Goal: Task Accomplishment & Management: Manage account settings

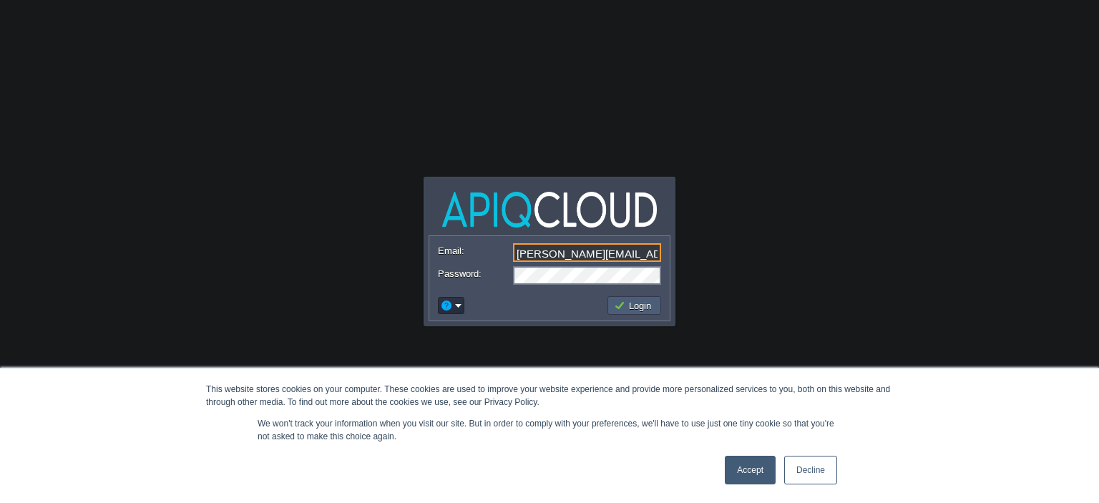
type input "[PERSON_NAME][EMAIL_ADDRESS][DOMAIN_NAME]"
click at [637, 303] on button "Login" at bounding box center [635, 305] width 42 height 13
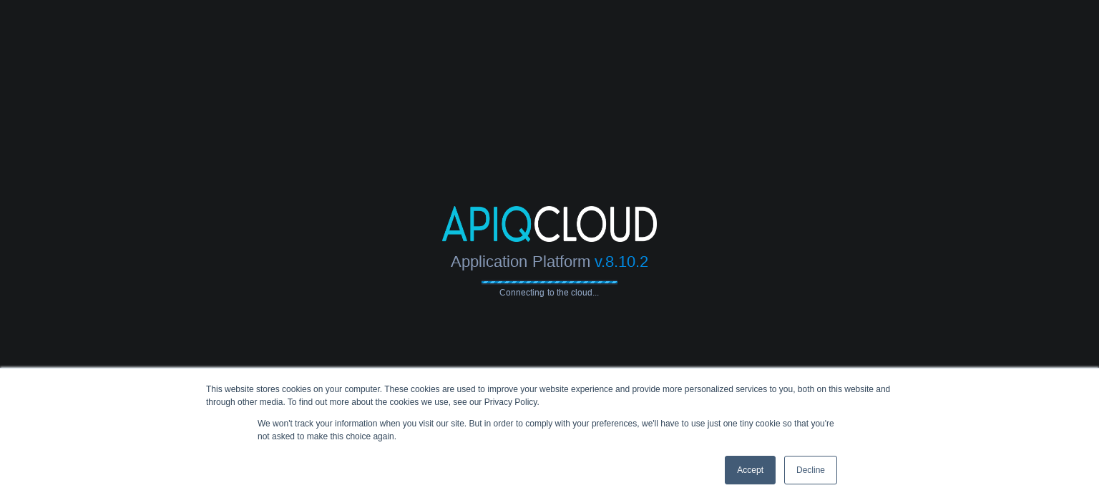
click at [766, 467] on link "Accept" at bounding box center [750, 470] width 51 height 29
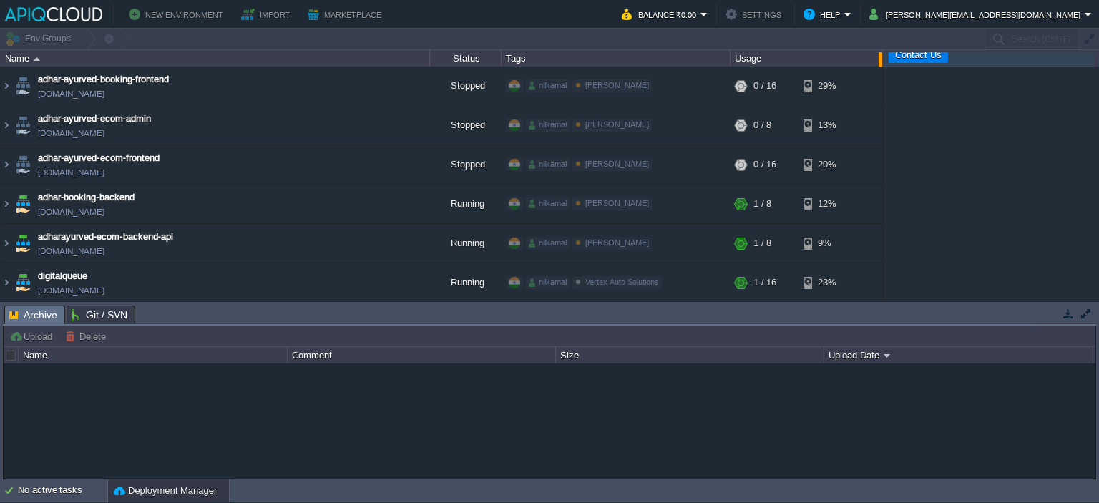
type input "Search (Ctrl+F)"
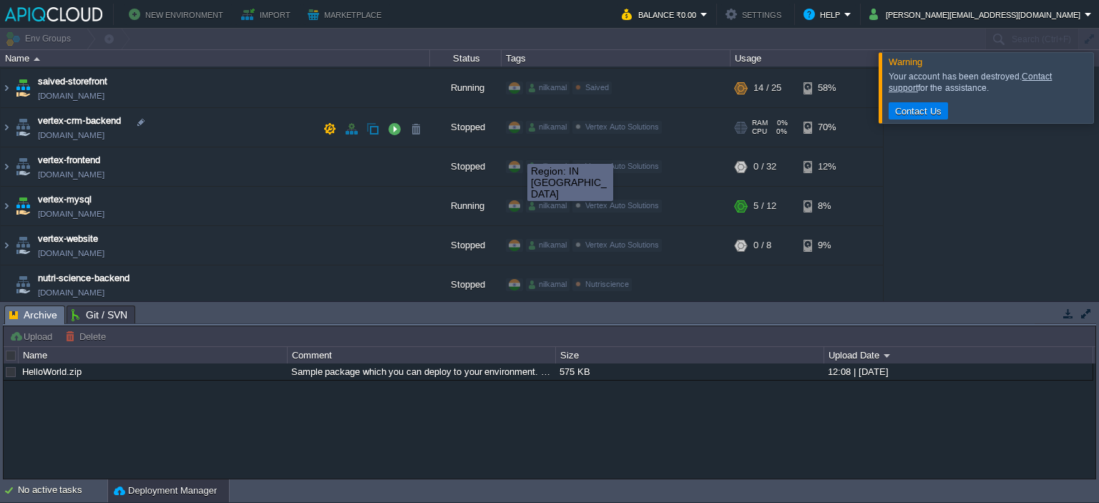
scroll to position [863, 0]
click at [1063, 311] on button "button" at bounding box center [1068, 313] width 13 height 13
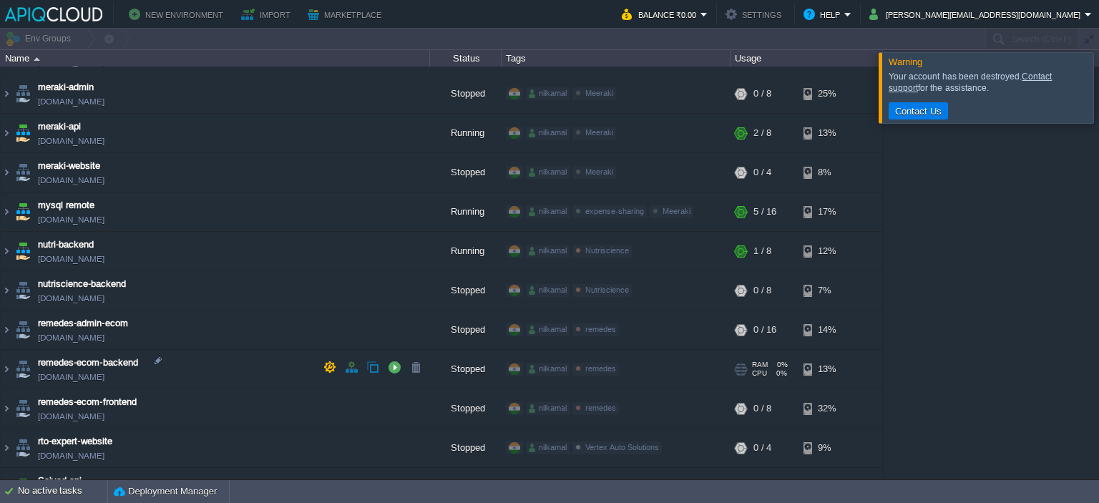
scroll to position [390, 0]
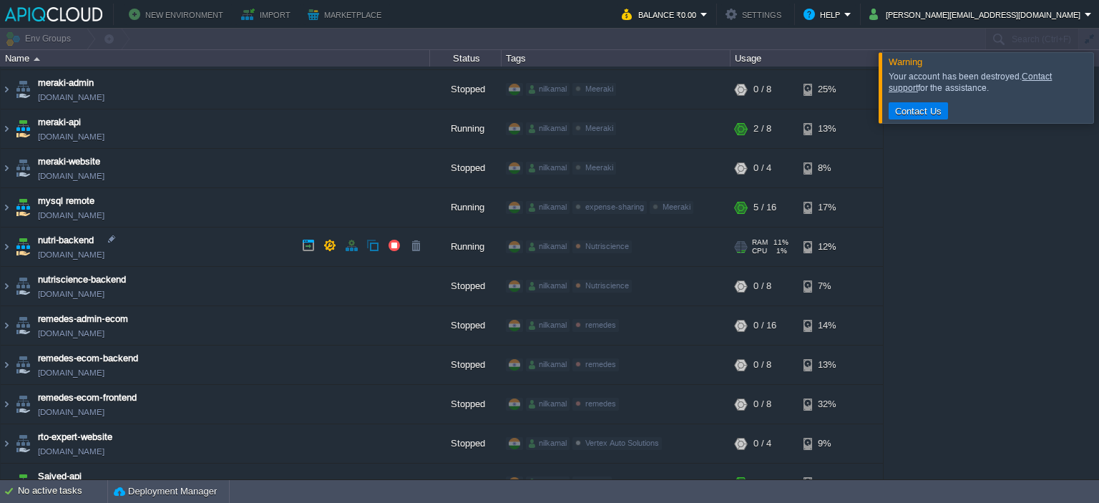
click at [263, 243] on td "nutri-backend [DOMAIN_NAME]" at bounding box center [215, 247] width 429 height 39
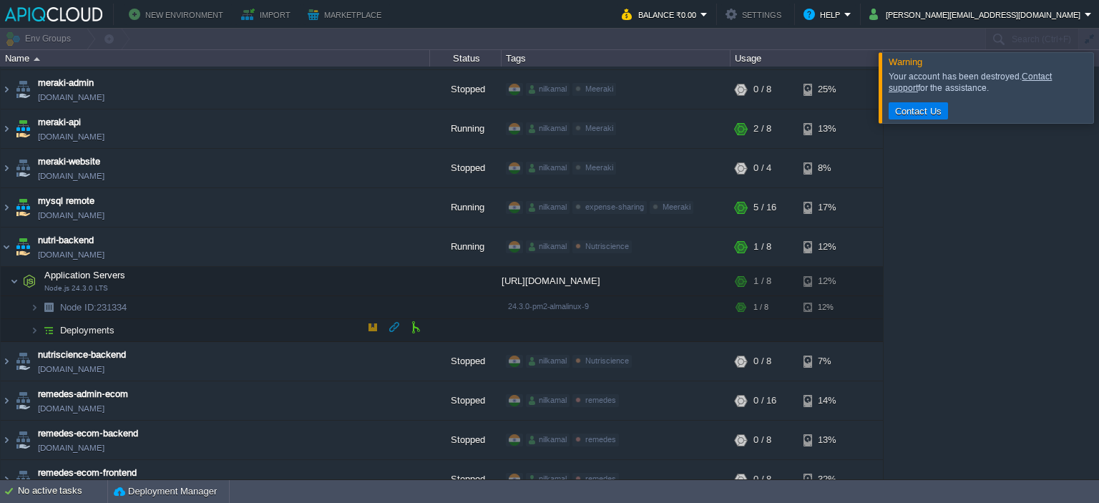
click at [100, 328] on span "Deployments" at bounding box center [88, 330] width 58 height 12
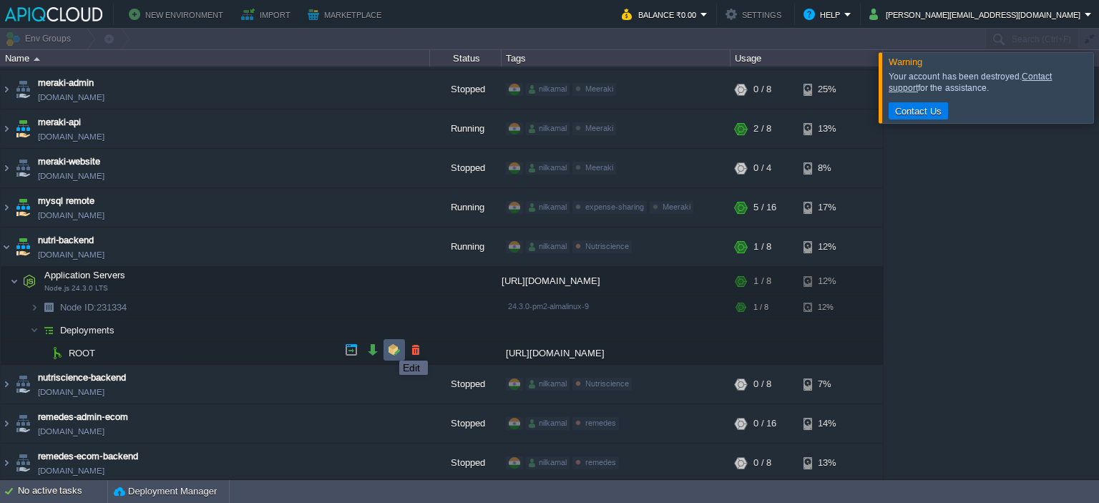
click at [393, 349] on button "button" at bounding box center [394, 349] width 13 height 13
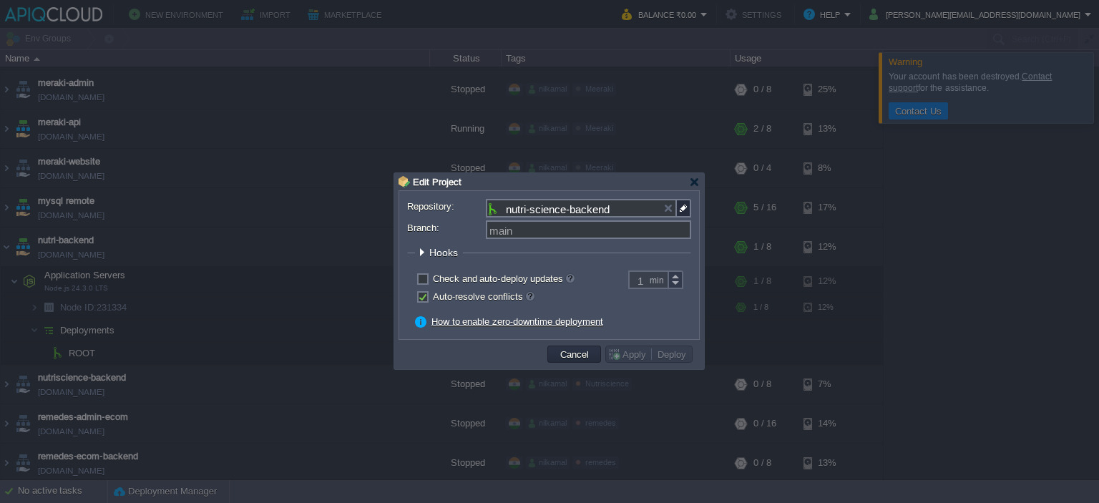
click at [442, 256] on span "Hooks" at bounding box center [445, 252] width 32 height 11
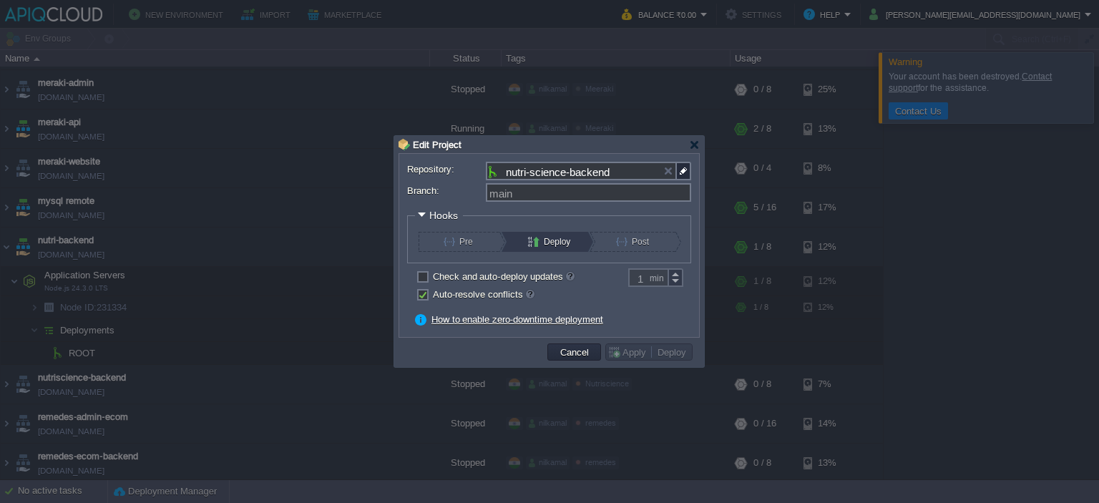
click at [625, 231] on div "Pre Deploy Post" at bounding box center [549, 240] width 268 height 24
click at [624, 236] on button "Post" at bounding box center [640, 242] width 49 height 20
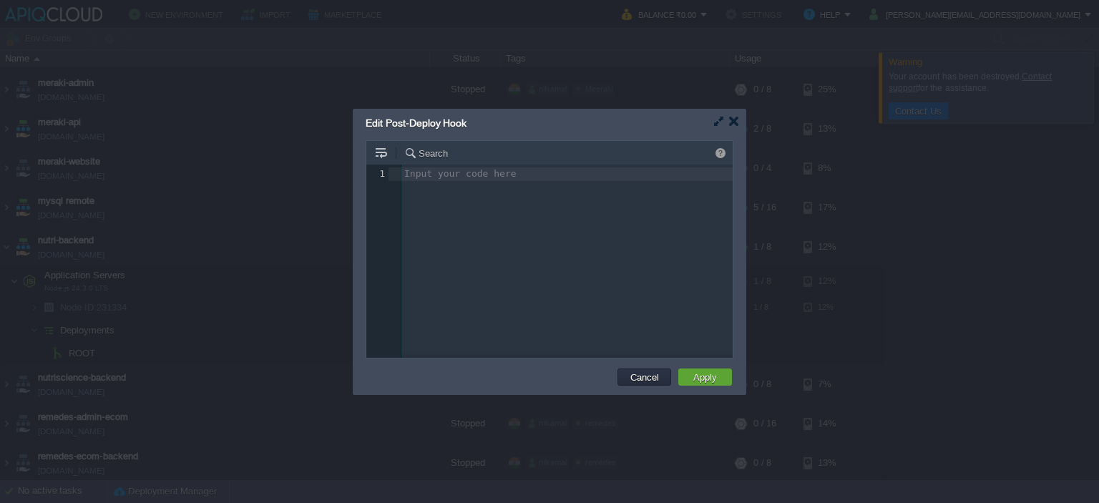
scroll to position [5, 0]
click at [640, 368] on td "Cancel" at bounding box center [644, 376] width 61 height 21
click at [639, 383] on button "Cancel" at bounding box center [644, 377] width 37 height 13
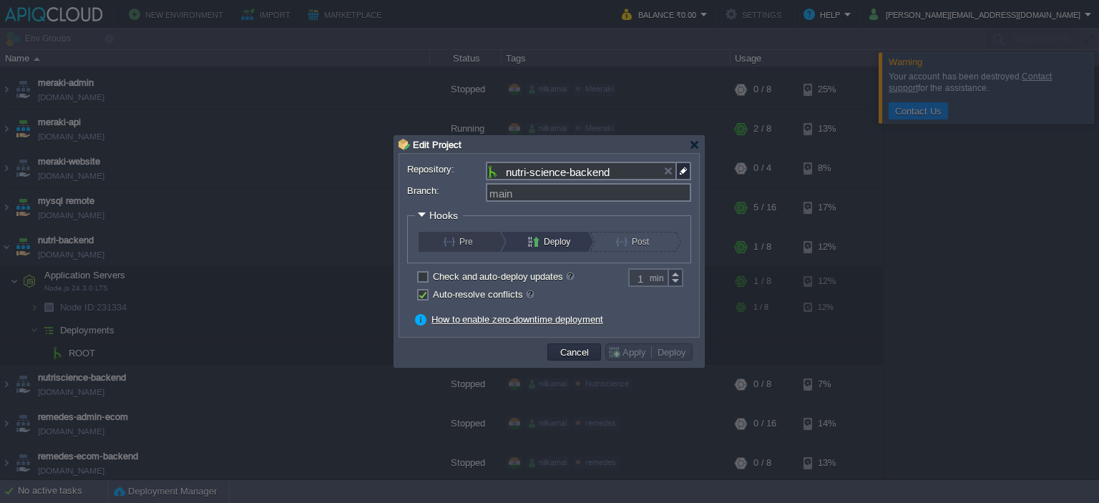
click at [481, 249] on button "Pre" at bounding box center [468, 242] width 49 height 20
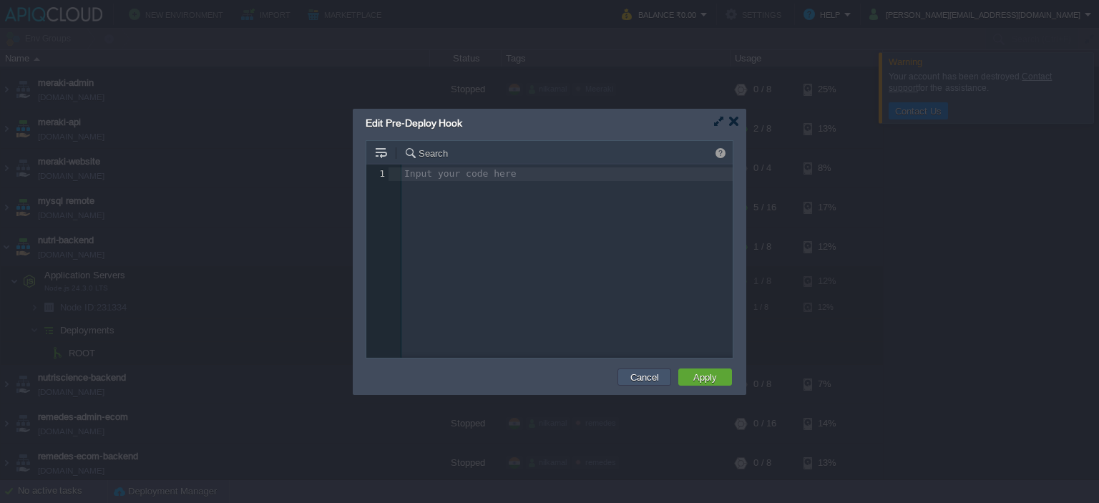
click at [649, 381] on button "Cancel" at bounding box center [644, 377] width 37 height 13
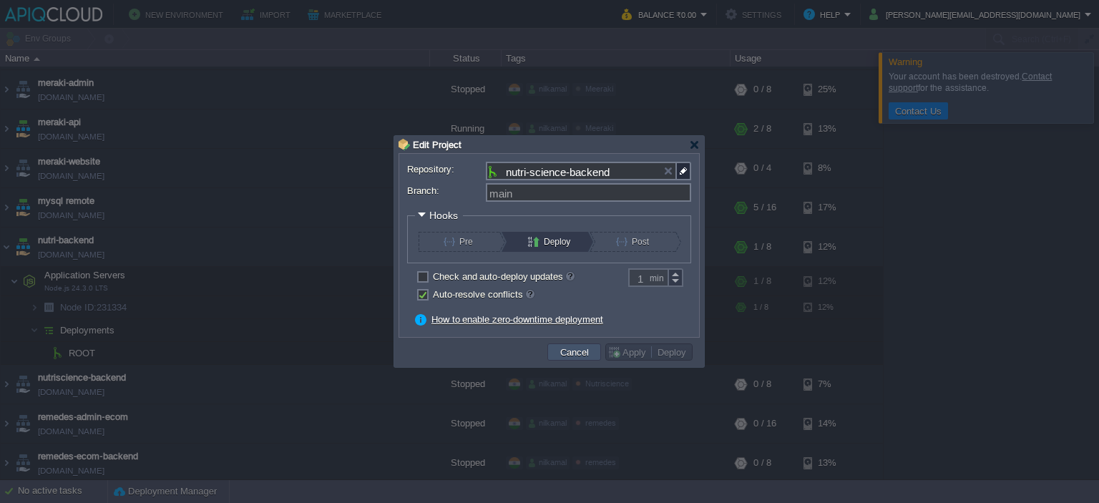
click at [571, 352] on button "Cancel" at bounding box center [574, 352] width 37 height 13
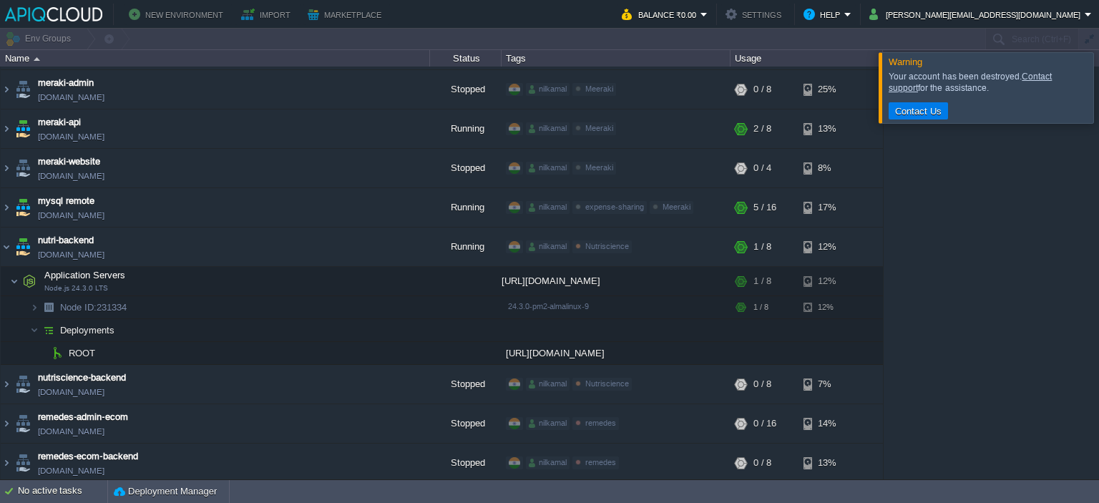
click at [958, 346] on div "adhar-ayurved-booking-frontend [DOMAIN_NAME] Stopped nilkamal Adhar Ayurved Edi…" at bounding box center [549, 273] width 1099 height 413
click at [359, 279] on td at bounding box center [365, 278] width 21 height 21
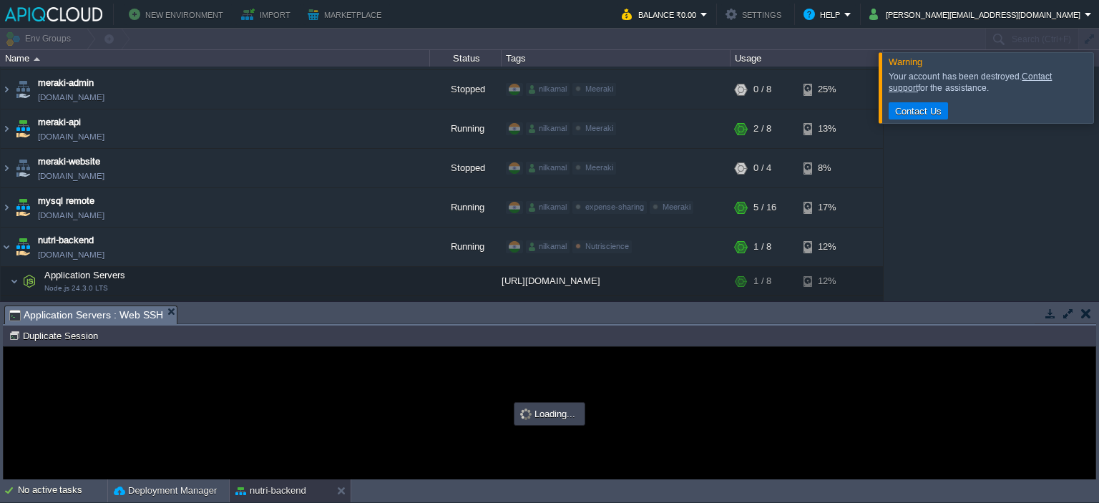
scroll to position [0, 0]
type input "#000000"
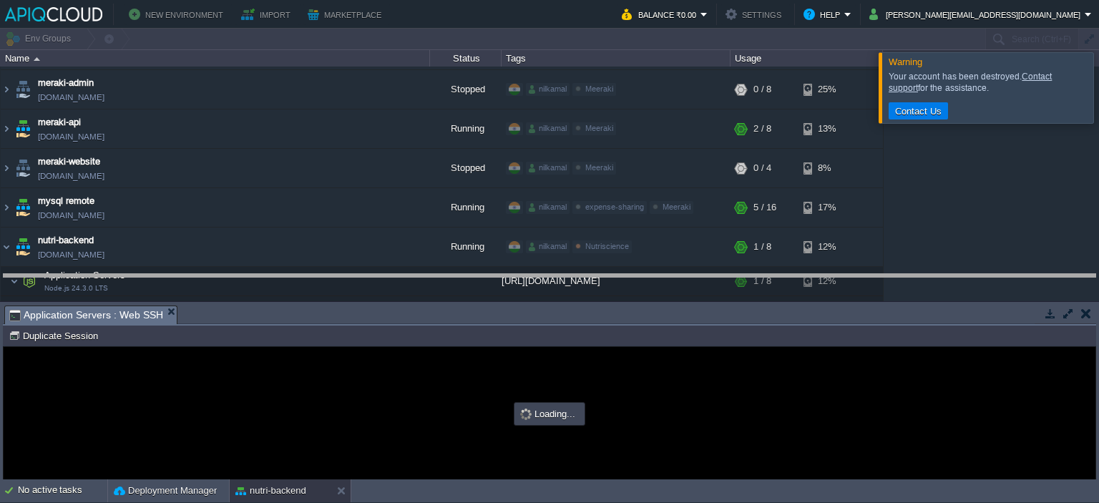
drag, startPoint x: 463, startPoint y: 319, endPoint x: 479, endPoint y: 288, distance: 35.5
click at [479, 288] on body "New Environment Import Marketplace Bonus ₹0.00 Upgrade Account Balance ₹0.00 Se…" at bounding box center [549, 251] width 1099 height 503
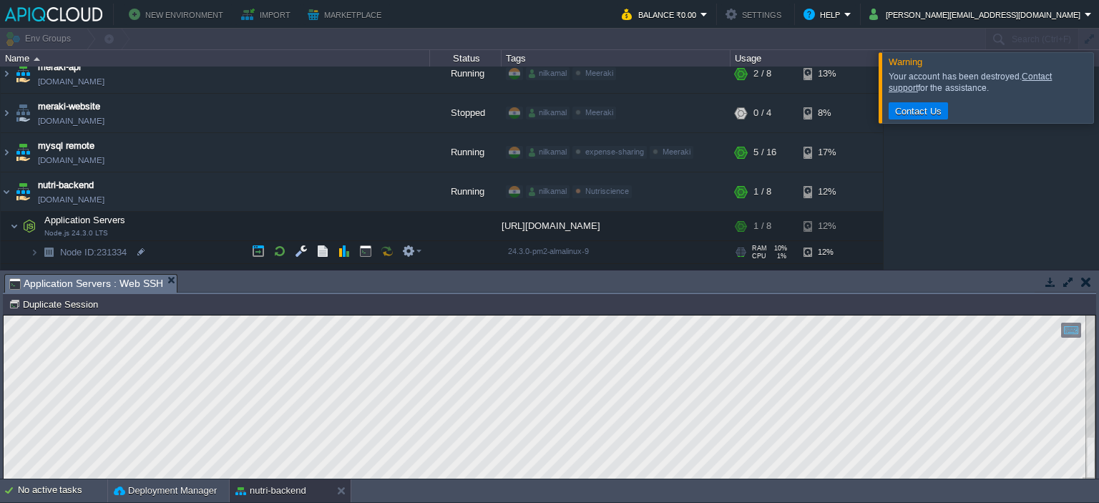
scroll to position [449, 0]
